Goal: Information Seeking & Learning: Compare options

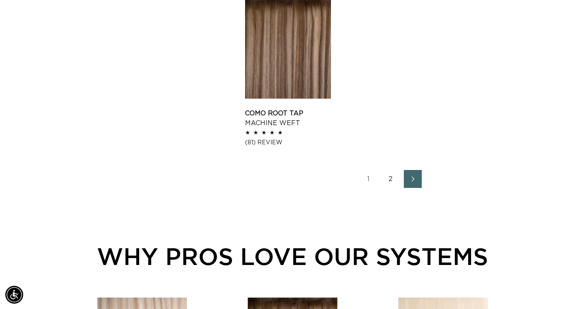
scroll to position [0, 527]
click at [301, 108] on link "Como Root Tap Machine Weft" at bounding box center [288, 118] width 86 height 20
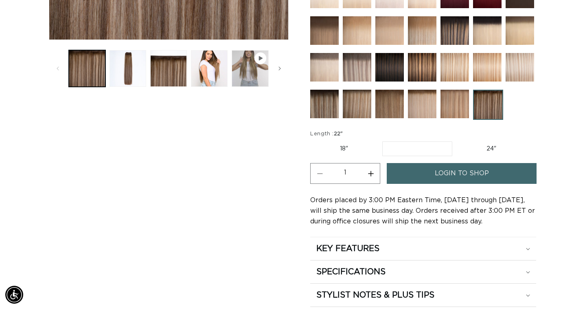
scroll to position [0, 527]
click at [229, 72] on ul "Gallery Viewer" at bounding box center [169, 68] width 204 height 41
click at [233, 71] on button "Play video 1 in gallery view" at bounding box center [250, 68] width 37 height 37
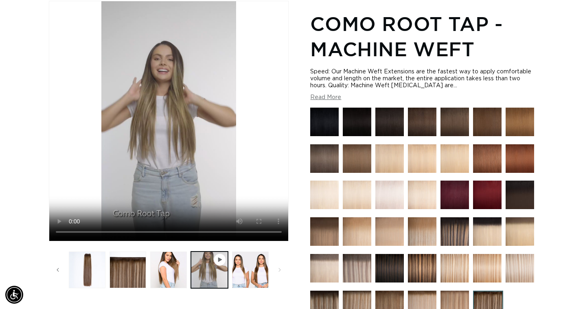
scroll to position [0, 1055]
click at [250, 235] on video "Como Root Tap - Machine Weft" at bounding box center [168, 120] width 239 height 239
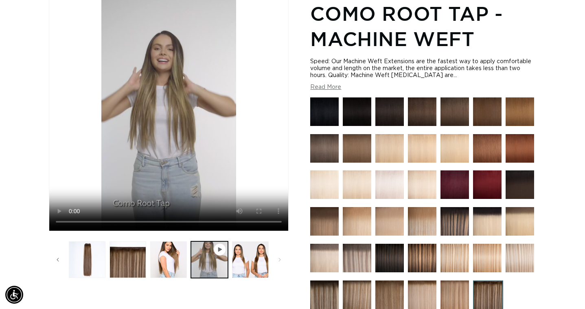
scroll to position [156, 0]
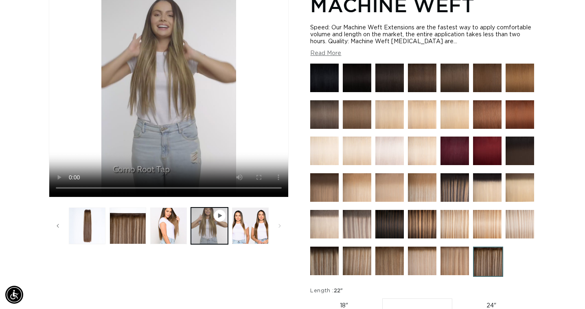
click at [493, 266] on img at bounding box center [488, 261] width 30 height 30
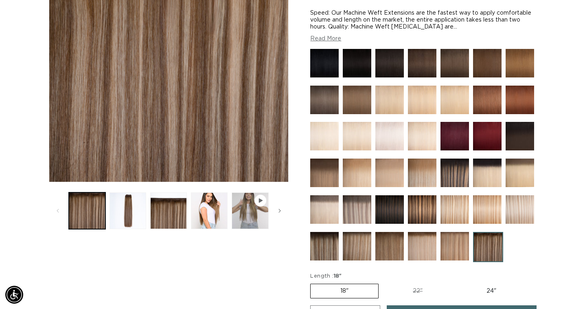
scroll to position [264, 0]
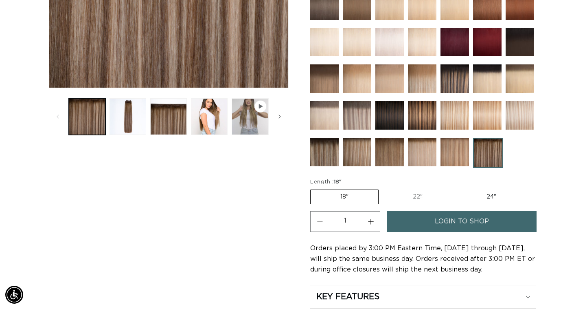
click at [325, 146] on img at bounding box center [324, 152] width 29 height 29
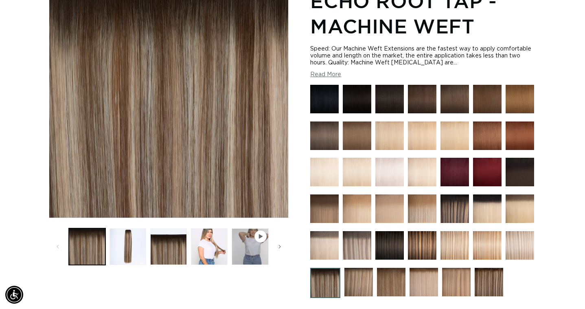
scroll to position [0, 527]
click at [244, 238] on button "Play video 1 in gallery view" at bounding box center [250, 246] width 37 height 37
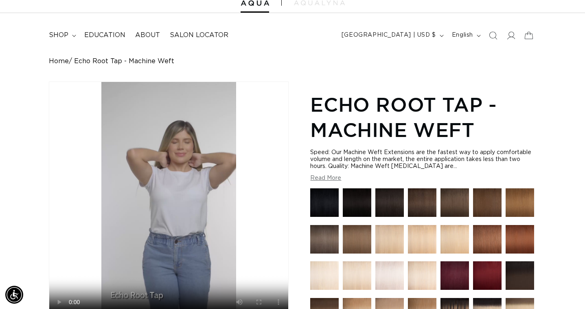
scroll to position [188, 0]
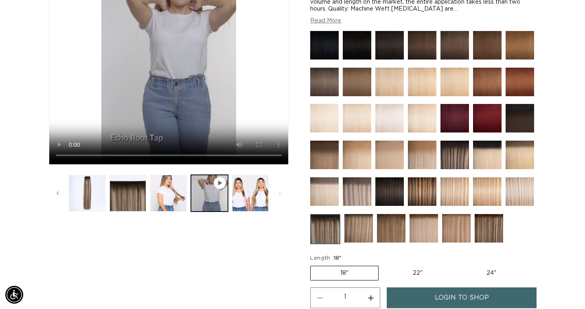
click at [358, 230] on img at bounding box center [359, 228] width 29 height 29
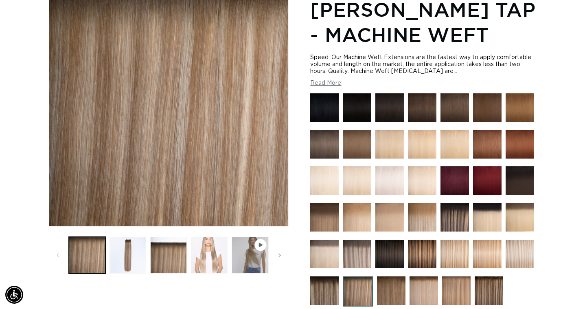
scroll to position [0, 527]
click at [213, 249] on button "Load image 4 in gallery view" at bounding box center [209, 255] width 37 height 37
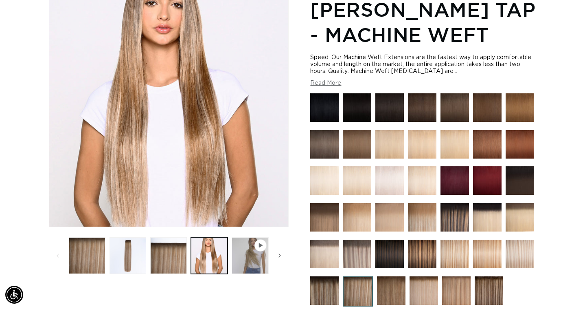
scroll to position [112, 0]
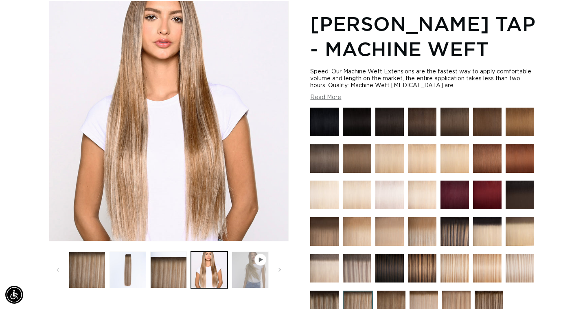
click at [244, 273] on button "Play video 1 in gallery view" at bounding box center [250, 269] width 37 height 37
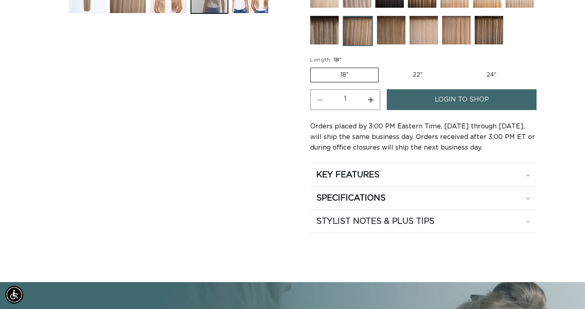
scroll to position [0, 0]
click at [367, 172] on h2 "KEY FEATURES" at bounding box center [347, 174] width 63 height 11
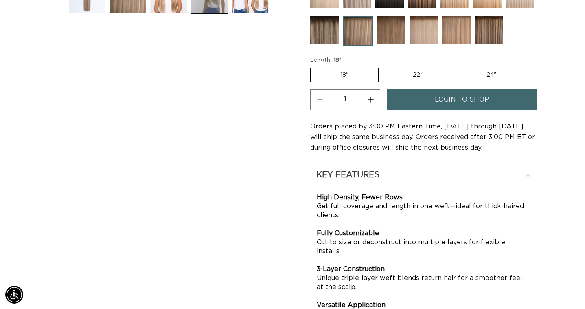
click at [368, 174] on h2 "KEY FEATURES" at bounding box center [347, 174] width 63 height 11
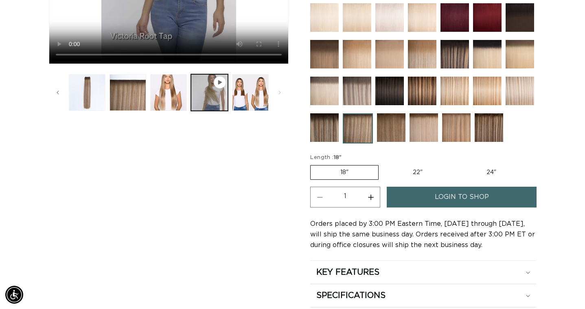
scroll to position [207, 0]
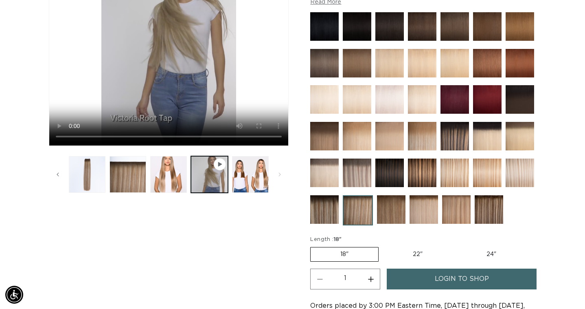
click at [396, 250] on label "22" Variant sold out or unavailable" at bounding box center [417, 254] width 69 height 14
click at [383, 246] on input "22" Variant sold out or unavailable" at bounding box center [383, 245] width 0 height 0
radio input "true"
click at [422, 176] on img at bounding box center [422, 172] width 29 height 29
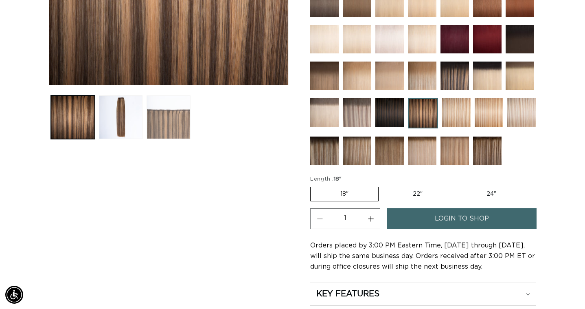
click at [168, 121] on button "Load image 3 in gallery view" at bounding box center [169, 117] width 44 height 44
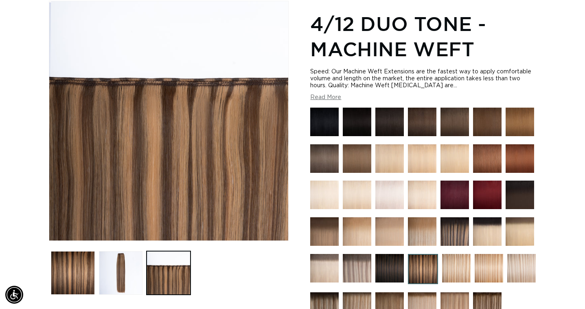
scroll to position [0, 1055]
click at [355, 170] on img at bounding box center [357, 158] width 29 height 29
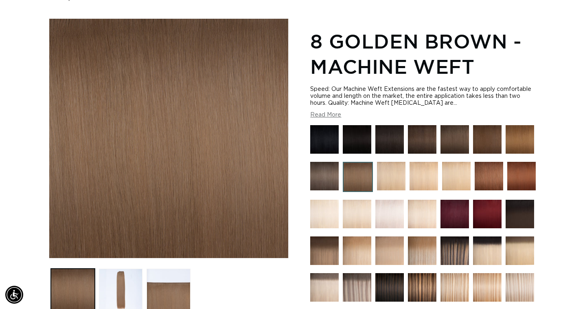
scroll to position [0, 527]
click at [448, 250] on img at bounding box center [455, 250] width 29 height 29
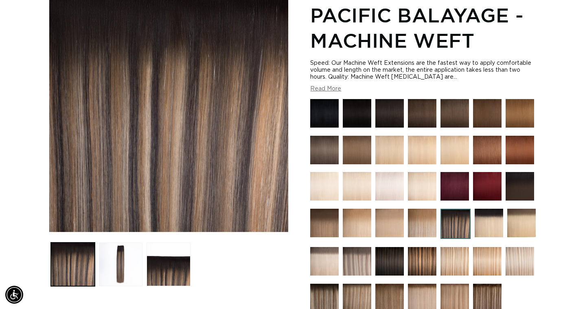
scroll to position [135, 0]
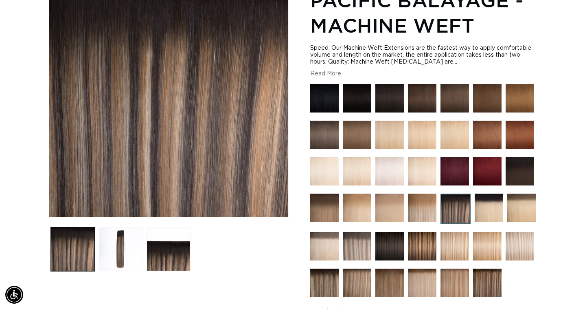
click at [408, 245] on img at bounding box center [422, 246] width 29 height 29
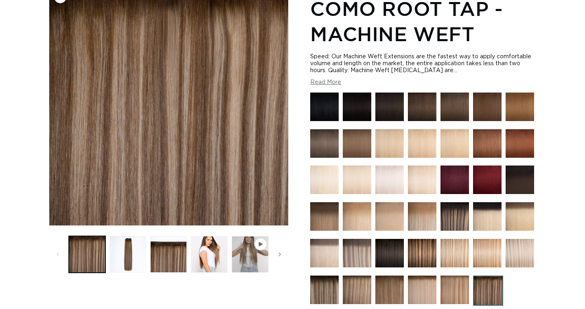
scroll to position [202, 0]
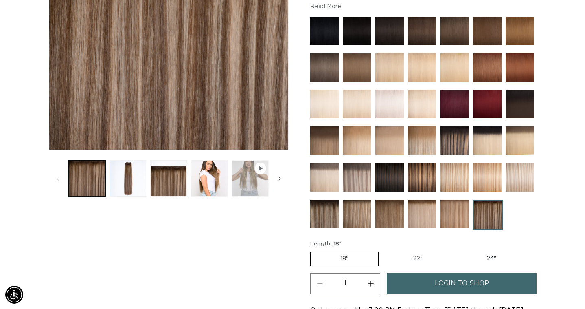
click at [239, 172] on button "Play video 1 in gallery view" at bounding box center [250, 178] width 37 height 37
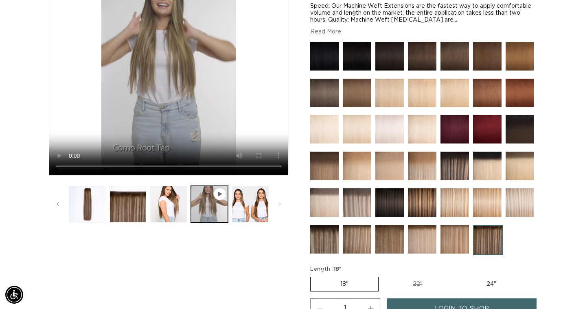
scroll to position [240, 0]
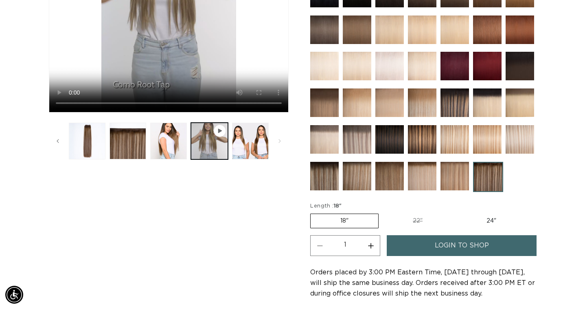
click at [453, 174] on img at bounding box center [455, 176] width 29 height 29
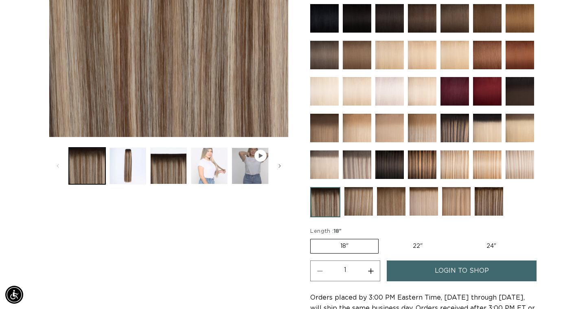
click at [214, 171] on button "Load image 4 in gallery view" at bounding box center [209, 165] width 37 height 37
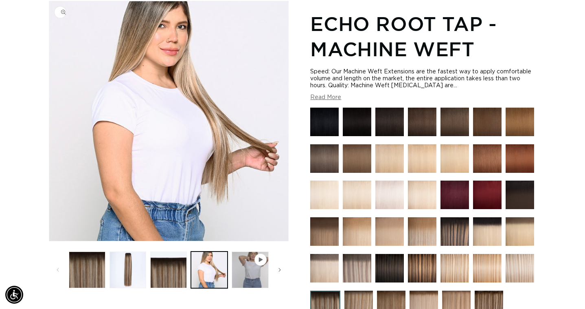
scroll to position [110, 0]
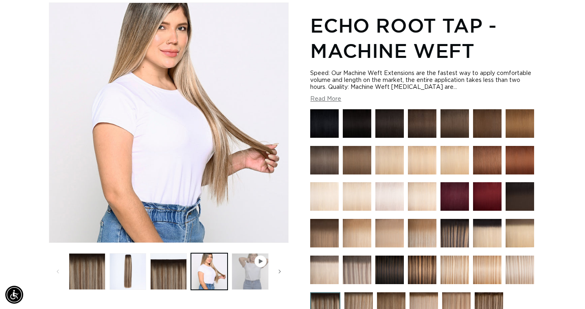
click at [247, 262] on button "Play video 1 in gallery view" at bounding box center [250, 271] width 37 height 37
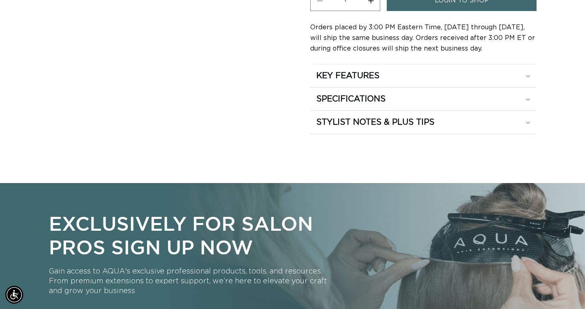
scroll to position [542, 0]
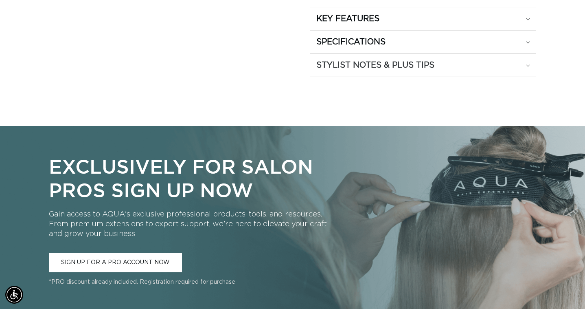
click at [334, 62] on h2 "STYLIST NOTES & PLUS TIPS" at bounding box center [375, 65] width 118 height 11
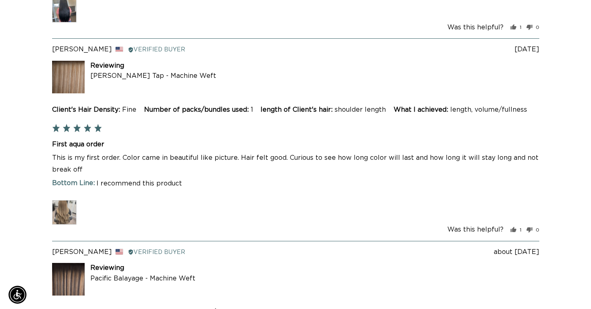
scroll to position [0, 0]
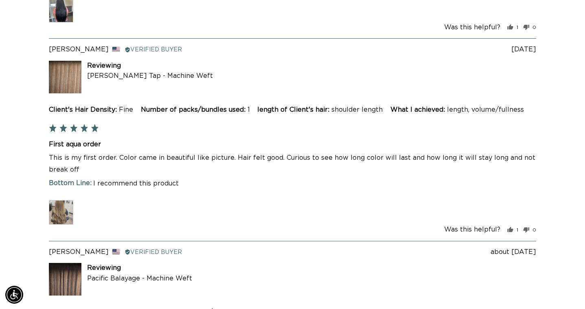
click at [61, 214] on img at bounding box center [61, 212] width 24 height 24
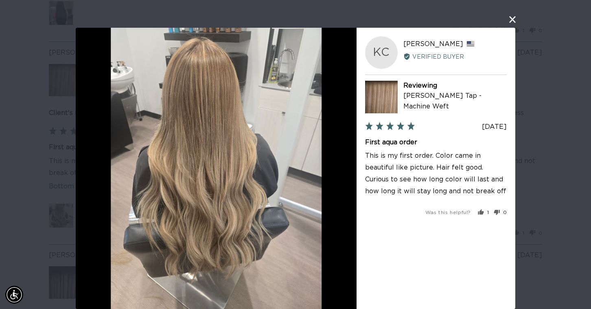
click at [511, 21] on button "close this modal window" at bounding box center [513, 20] width 10 height 10
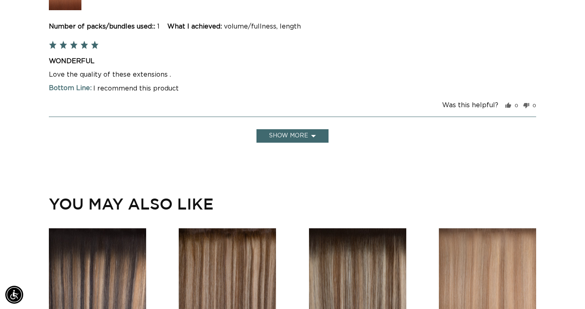
click at [288, 131] on button "Show more" at bounding box center [293, 135] width 72 height 13
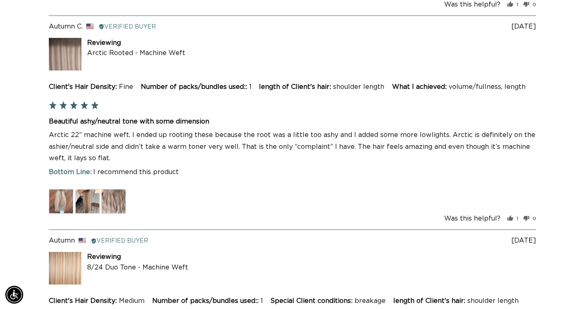
click at [96, 207] on img at bounding box center [87, 201] width 24 height 24
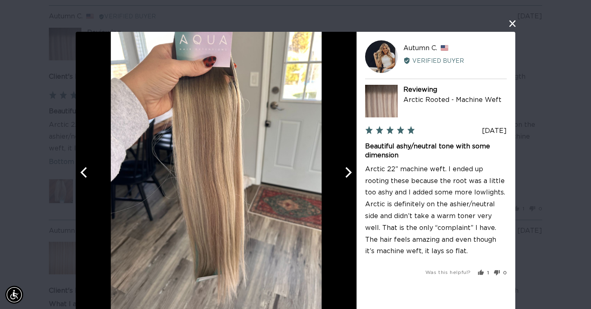
click at [342, 174] on icon "Next" at bounding box center [347, 172] width 11 height 11
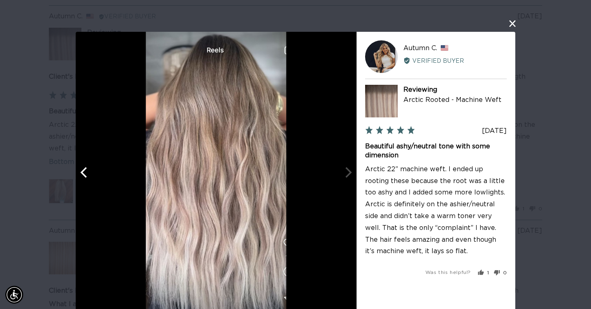
click at [340, 174] on div at bounding box center [216, 172] width 281 height 281
click at [509, 24] on button "close this modal window" at bounding box center [513, 24] width 10 height 10
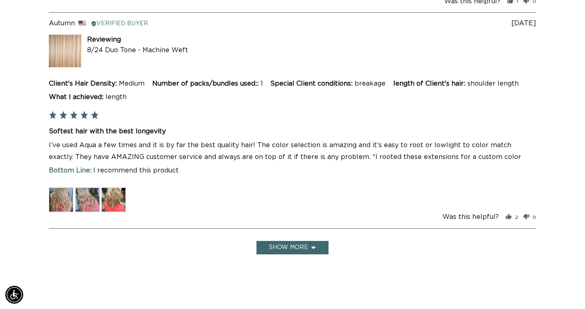
click at [272, 254] on button "Show more" at bounding box center [293, 247] width 72 height 13
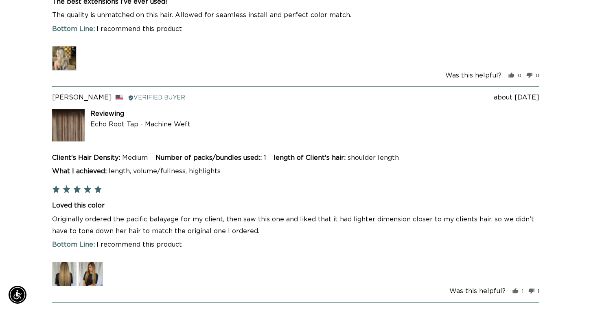
scroll to position [0, 1055]
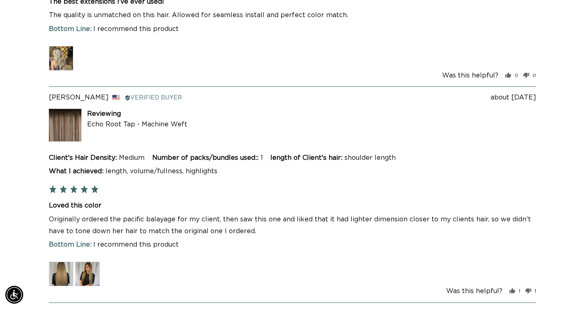
click at [64, 279] on img at bounding box center [61, 273] width 24 height 24
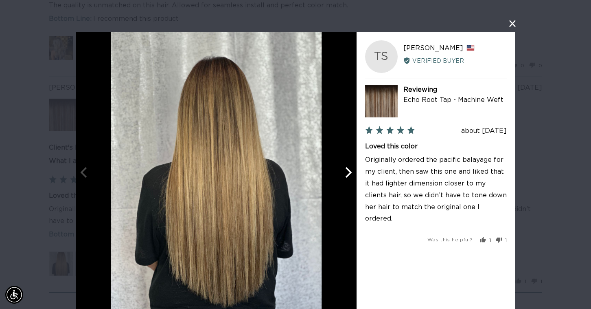
scroll to position [4, 0]
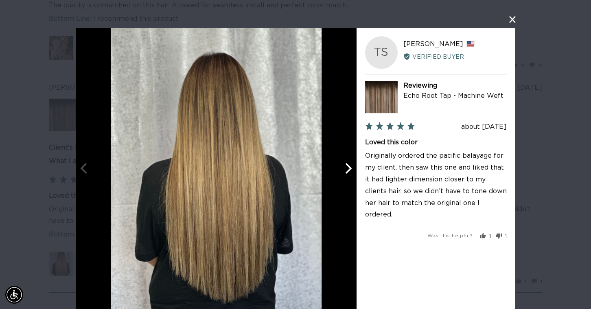
click at [339, 171] on button "Next" at bounding box center [348, 168] width 18 height 18
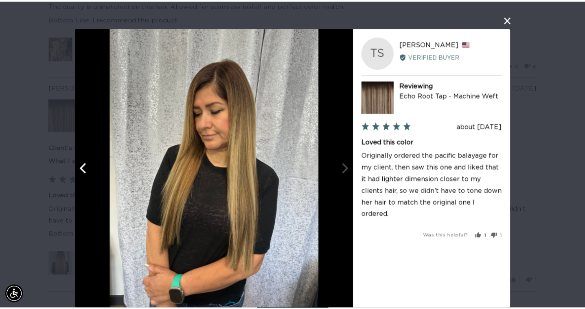
scroll to position [0, 533]
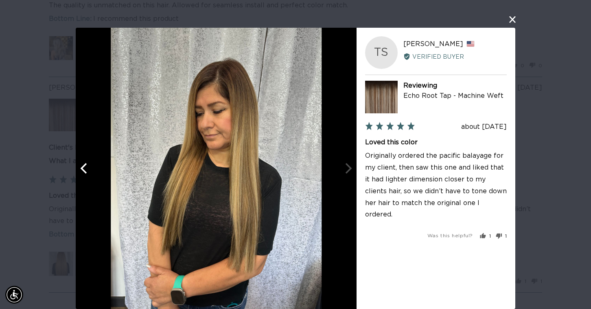
click at [511, 17] on button "close this modal window" at bounding box center [513, 20] width 10 height 10
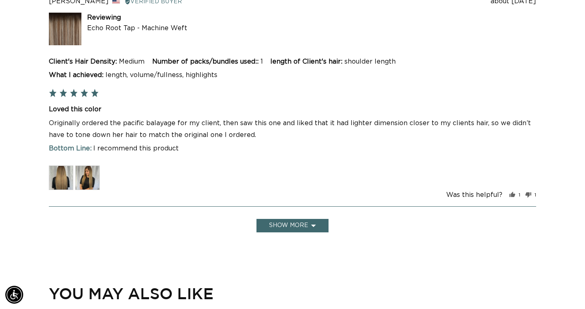
click at [296, 232] on button "Show more" at bounding box center [293, 225] width 72 height 13
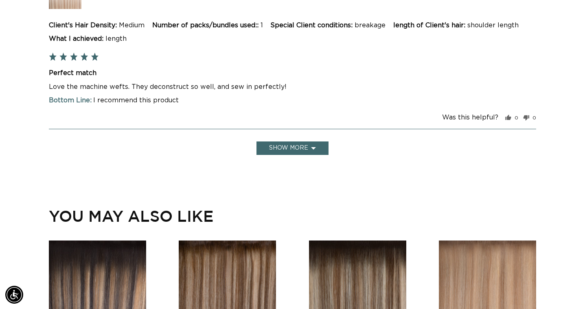
click at [290, 155] on button "Show more" at bounding box center [293, 147] width 72 height 13
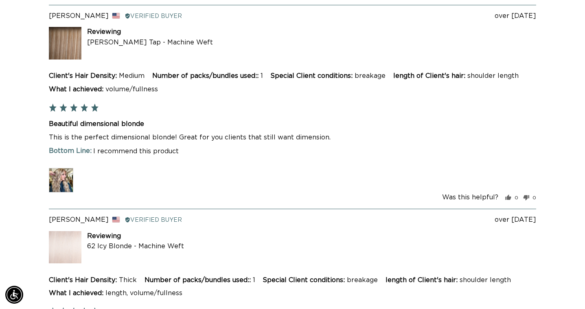
click at [64, 192] on img at bounding box center [61, 180] width 24 height 24
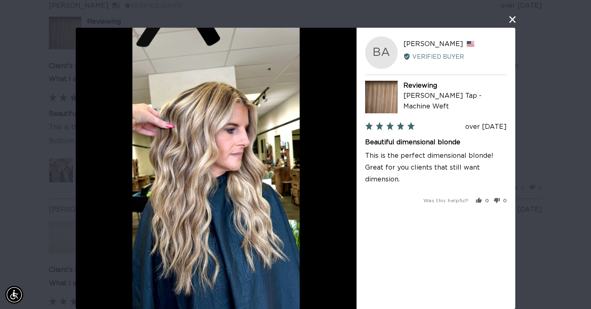
click at [508, 24] on button "close this modal window" at bounding box center [513, 20] width 10 height 10
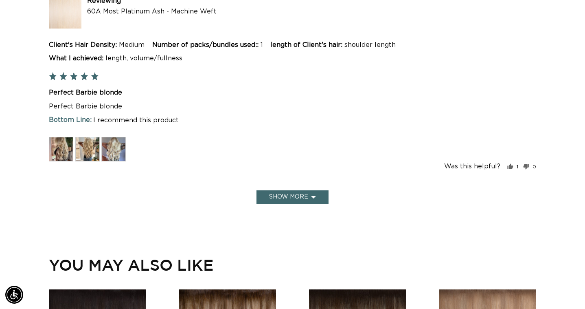
click at [273, 204] on button "Show more" at bounding box center [293, 196] width 72 height 13
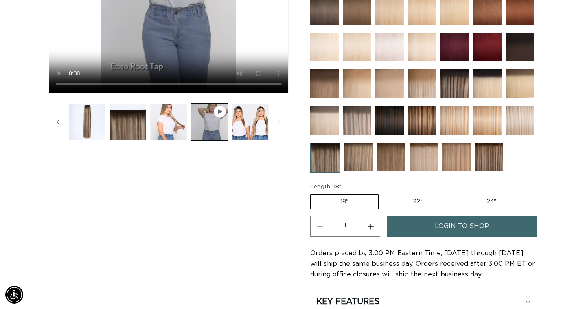
click at [357, 159] on img at bounding box center [359, 157] width 29 height 29
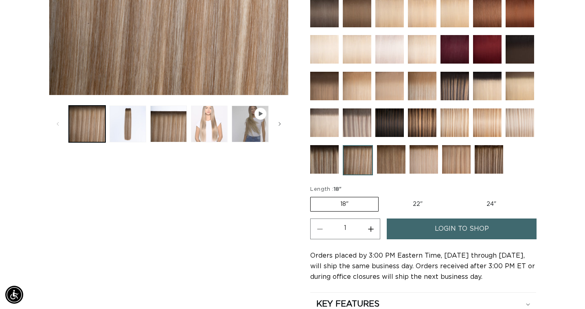
click at [223, 132] on button "Load image 4 in gallery view" at bounding box center [209, 123] width 37 height 37
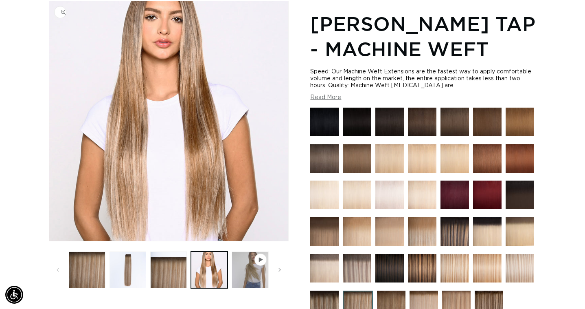
scroll to position [0, 527]
